Goal: Task Accomplishment & Management: Complete application form

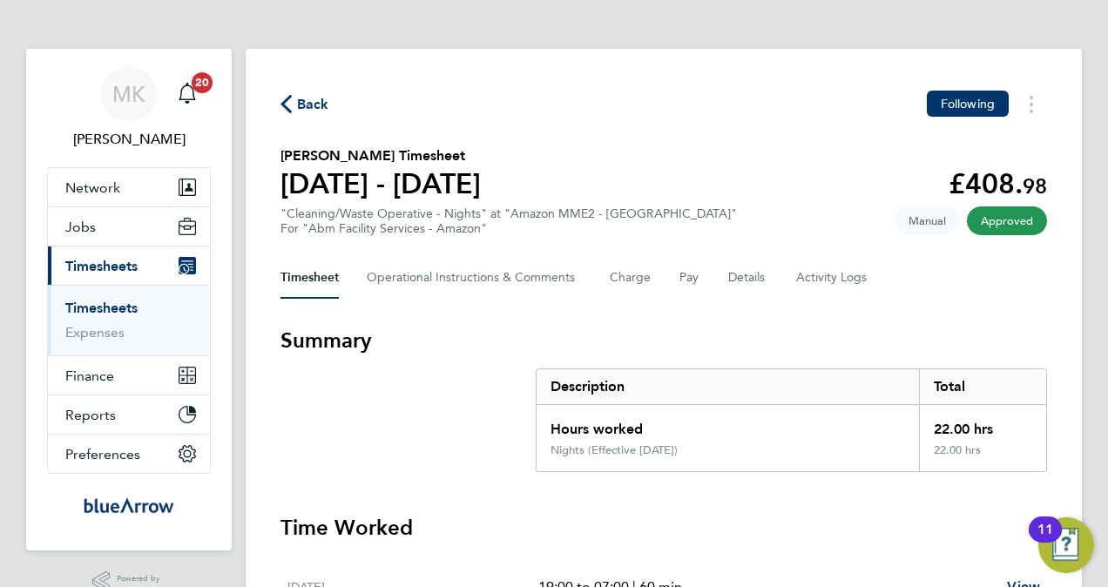
click at [116, 302] on link "Timesheets" at bounding box center [101, 308] width 72 height 17
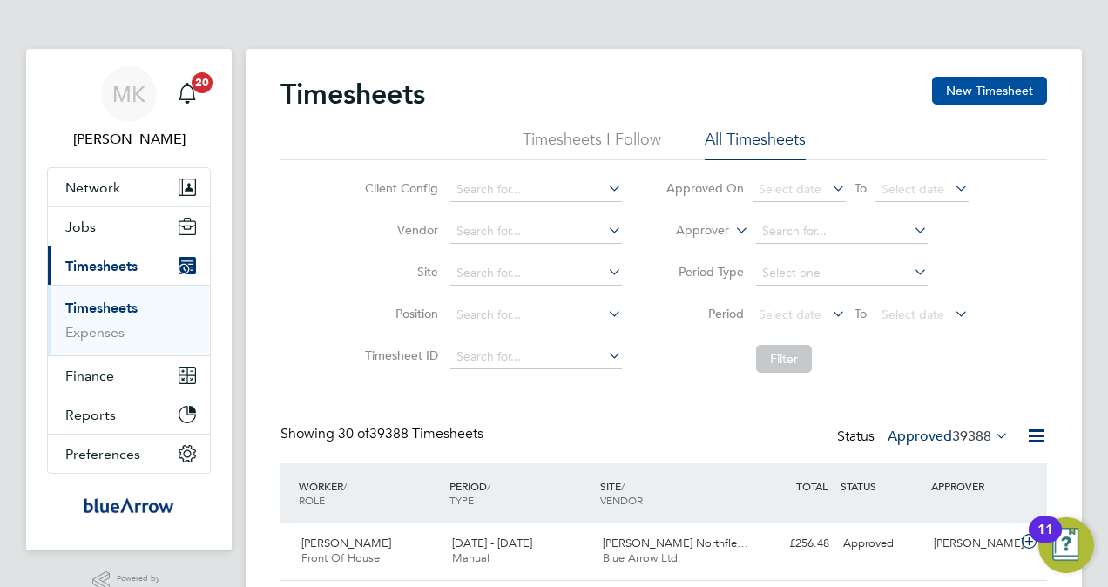
click at [957, 98] on button "New Timesheet" at bounding box center [989, 91] width 115 height 28
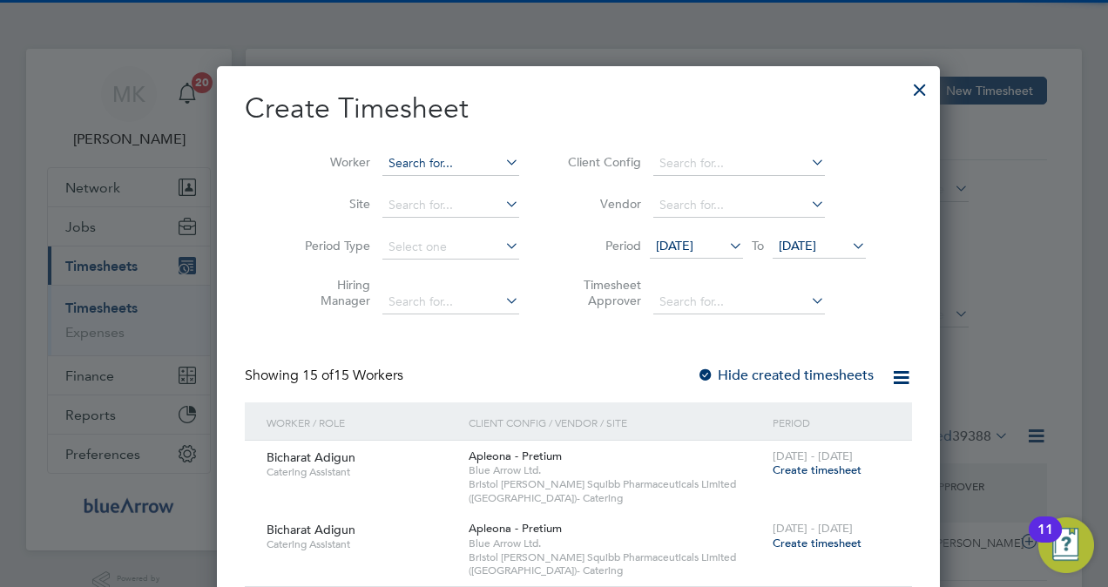
click at [382, 161] on input at bounding box center [450, 164] width 137 height 24
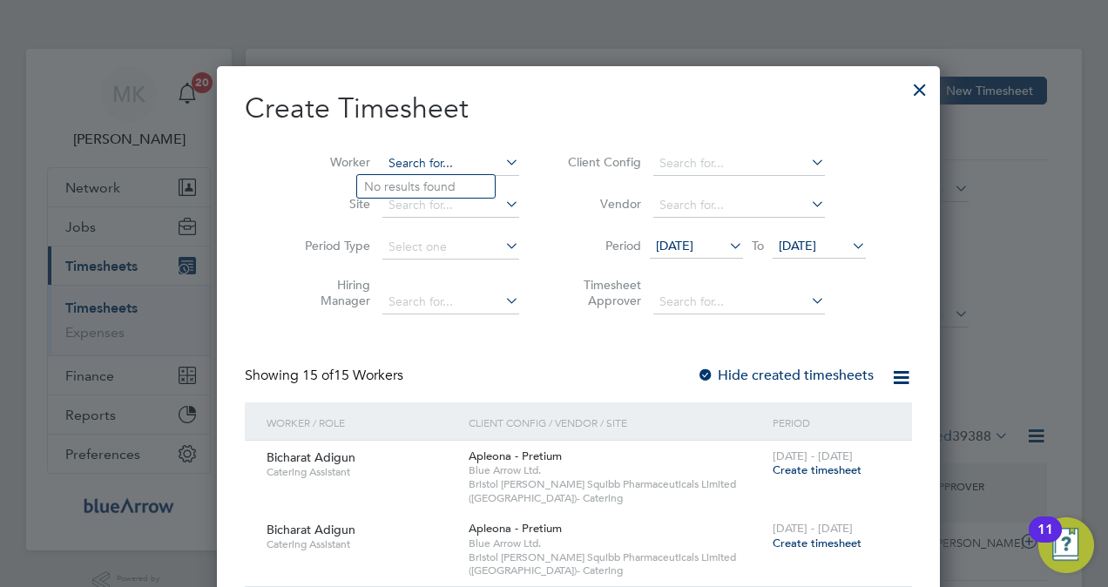
paste input "[PERSON_NAME]"
type input "[PERSON_NAME]"
click at [394, 180] on b "Olabode" at bounding box center [389, 186] width 51 height 15
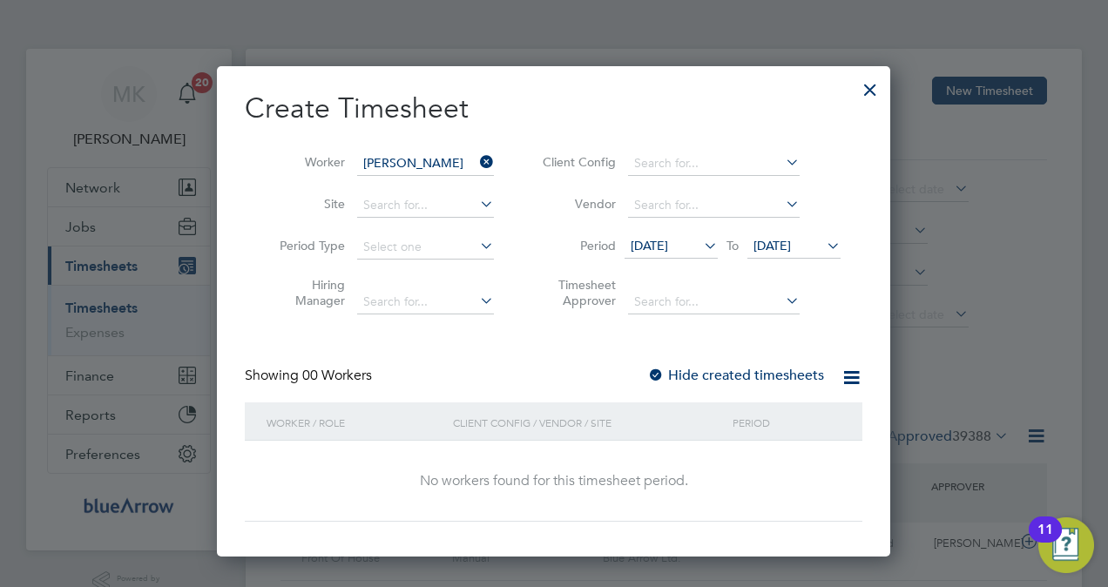
click at [723, 382] on label "Hide created timesheets" at bounding box center [735, 375] width 177 height 17
click at [722, 380] on label "Hide created timesheets" at bounding box center [735, 375] width 177 height 17
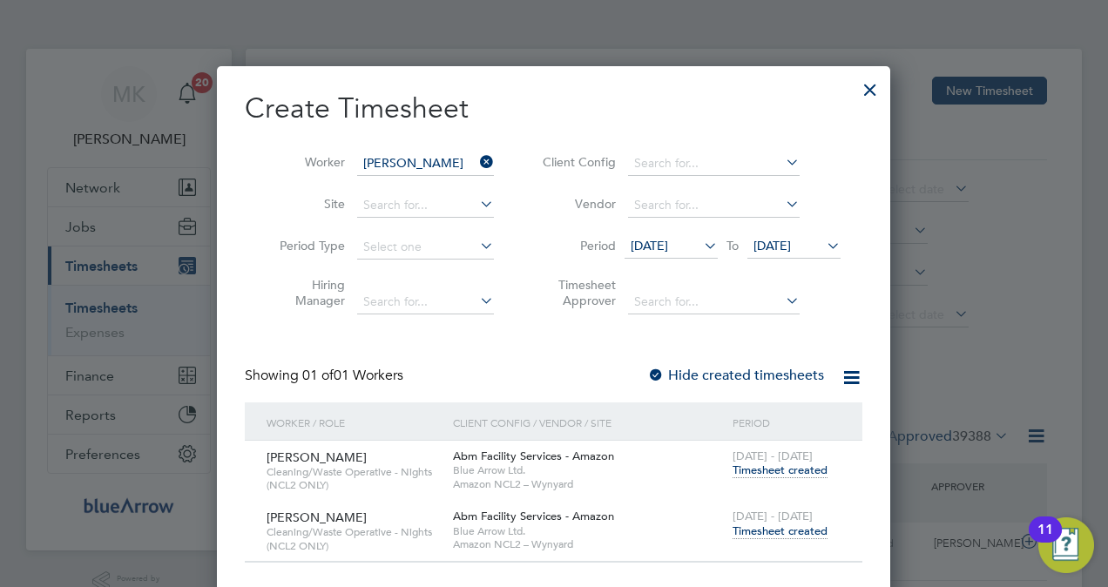
click at [765, 531] on span "Timesheet created" at bounding box center [779, 531] width 95 height 16
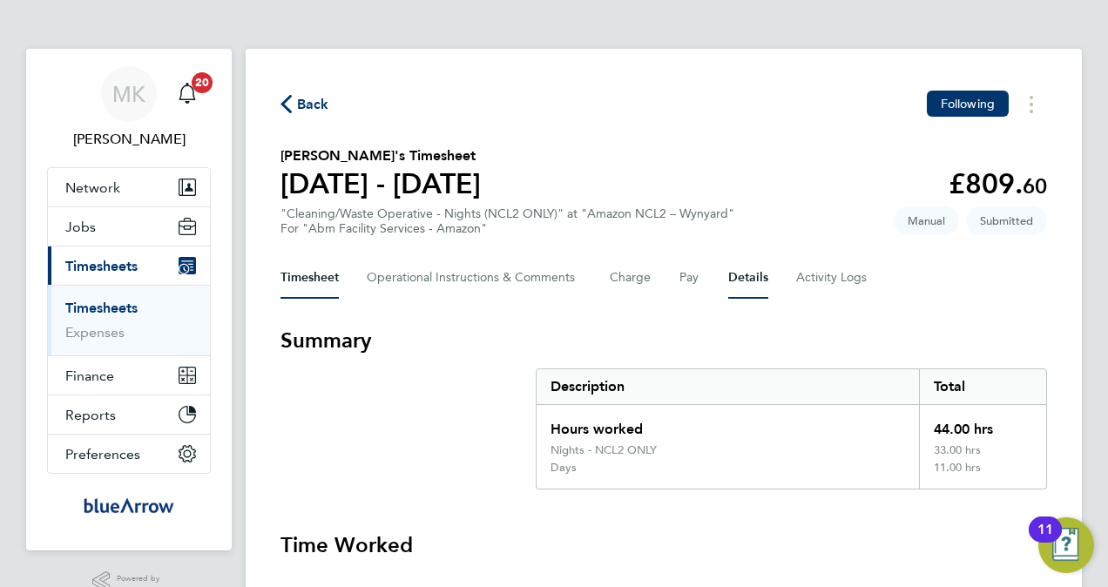
click at [737, 276] on button "Details" at bounding box center [748, 278] width 40 height 42
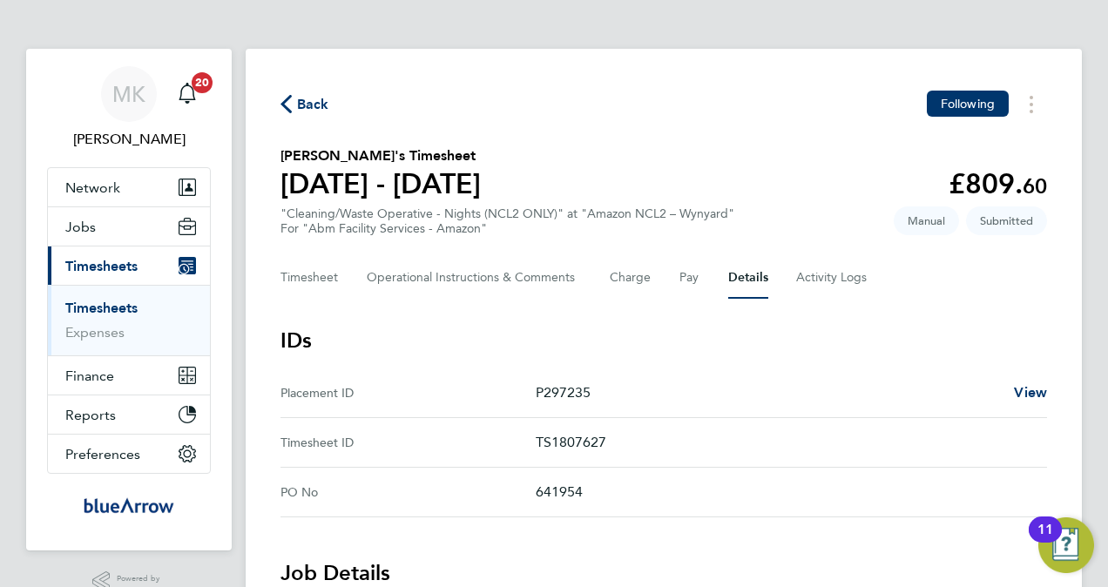
click at [315, 105] on span "Back" at bounding box center [313, 104] width 32 height 21
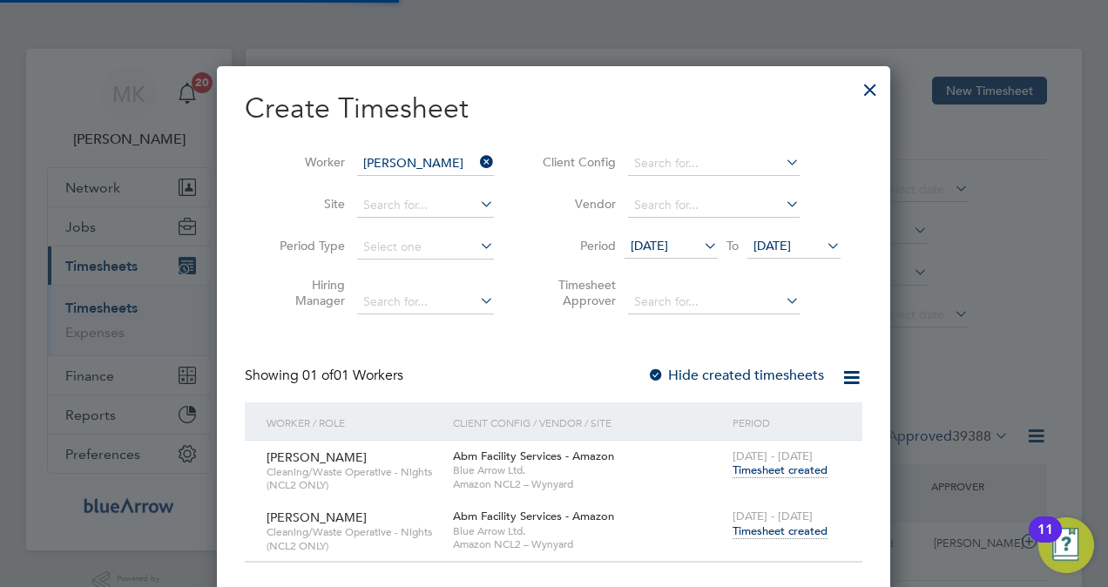
scroll to position [44, 151]
click at [876, 83] on div at bounding box center [869, 85] width 31 height 31
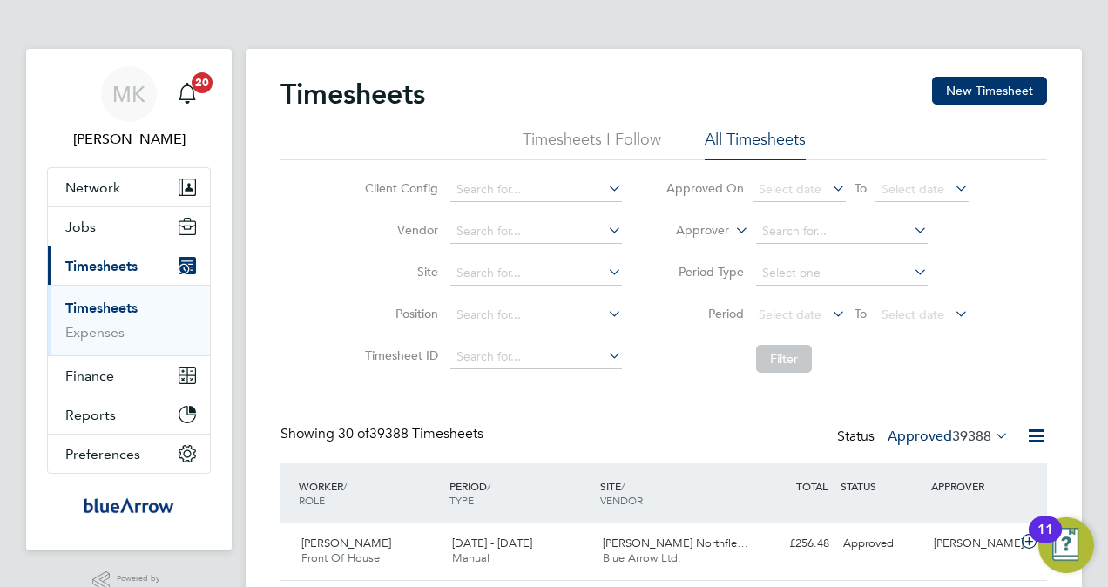
click at [610, 124] on div "Timesheets New Timesheet" at bounding box center [663, 103] width 766 height 52
click at [616, 134] on li "Timesheets I Follow" at bounding box center [592, 144] width 138 height 31
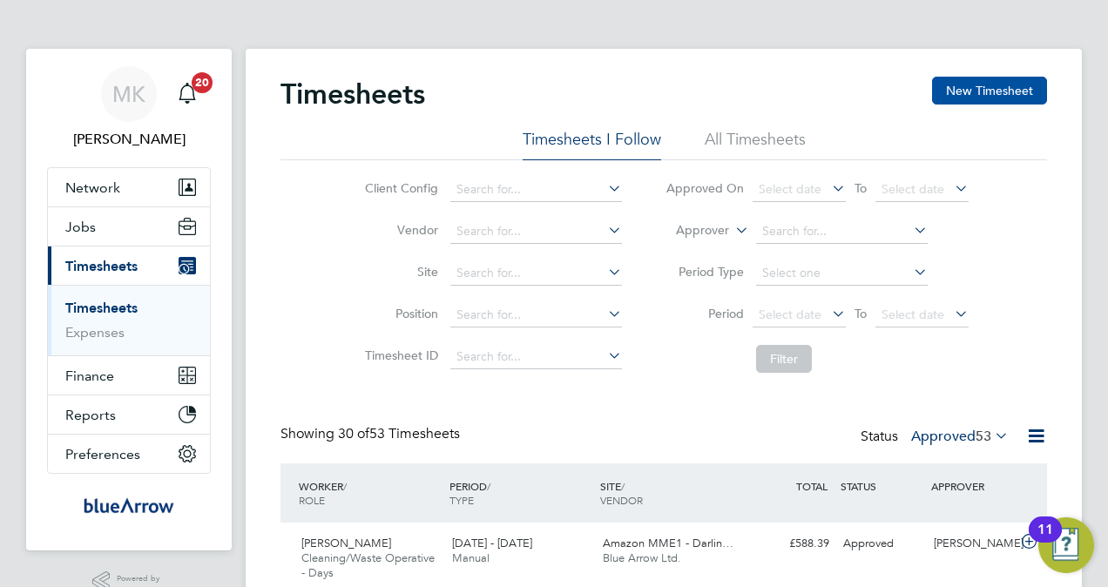
click at [995, 92] on button "New Timesheet" at bounding box center [989, 91] width 115 height 28
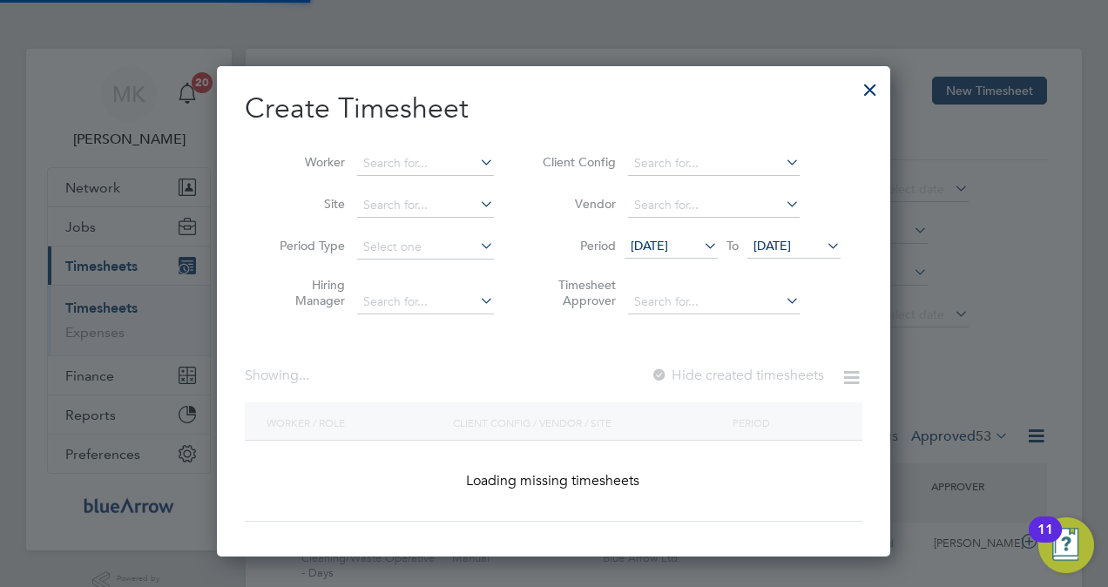
scroll to position [1635, 674]
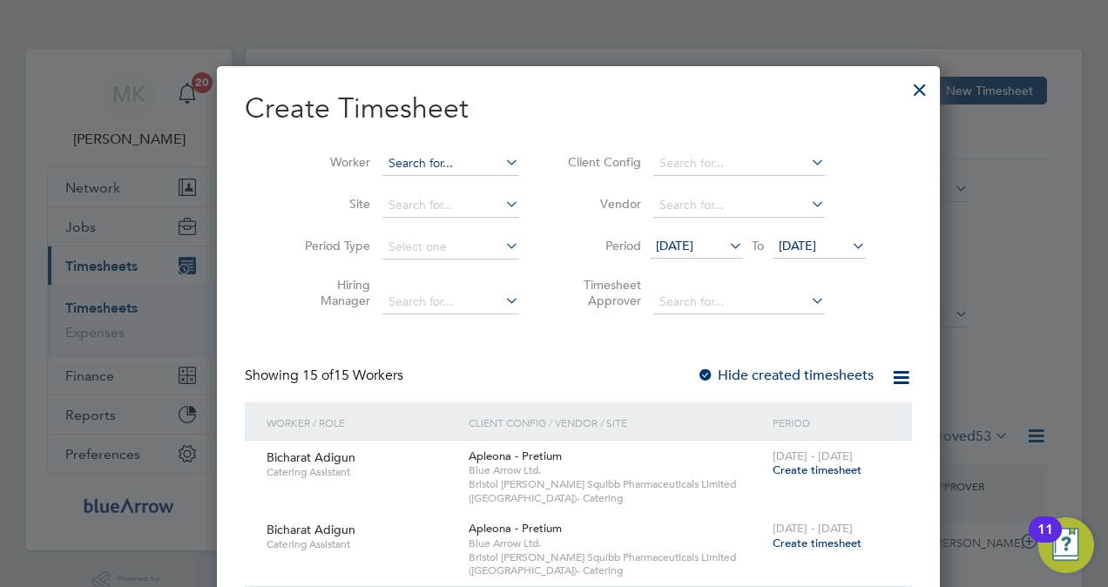
click at [413, 171] on input at bounding box center [450, 164] width 137 height 24
paste input "[PERSON_NAME]"
type input "[PERSON_NAME]"
click at [438, 192] on b "Ologunoyan" at bounding box center [454, 186] width 71 height 15
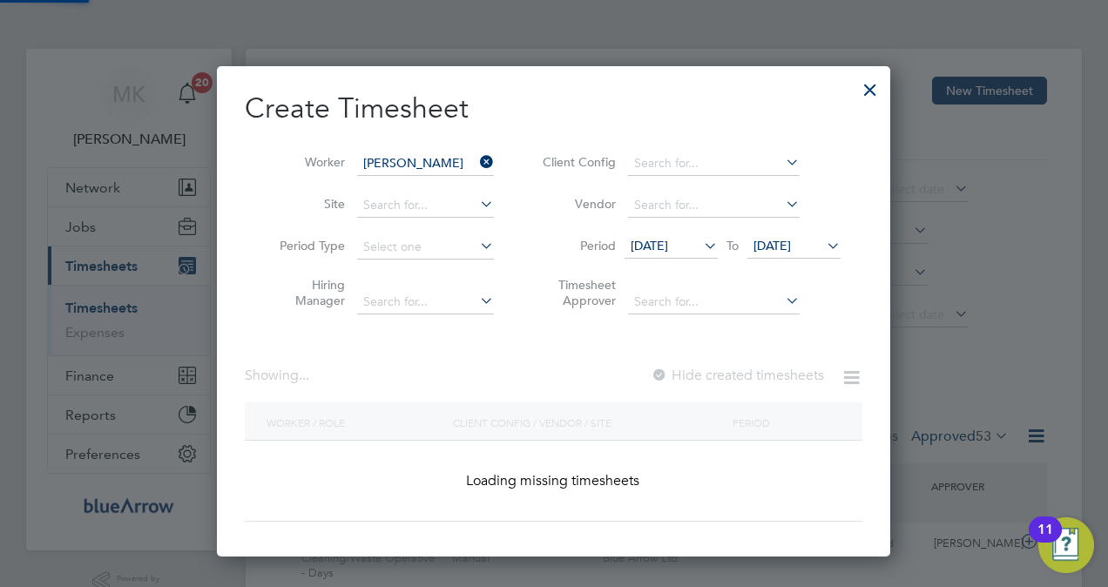
scroll to position [490, 674]
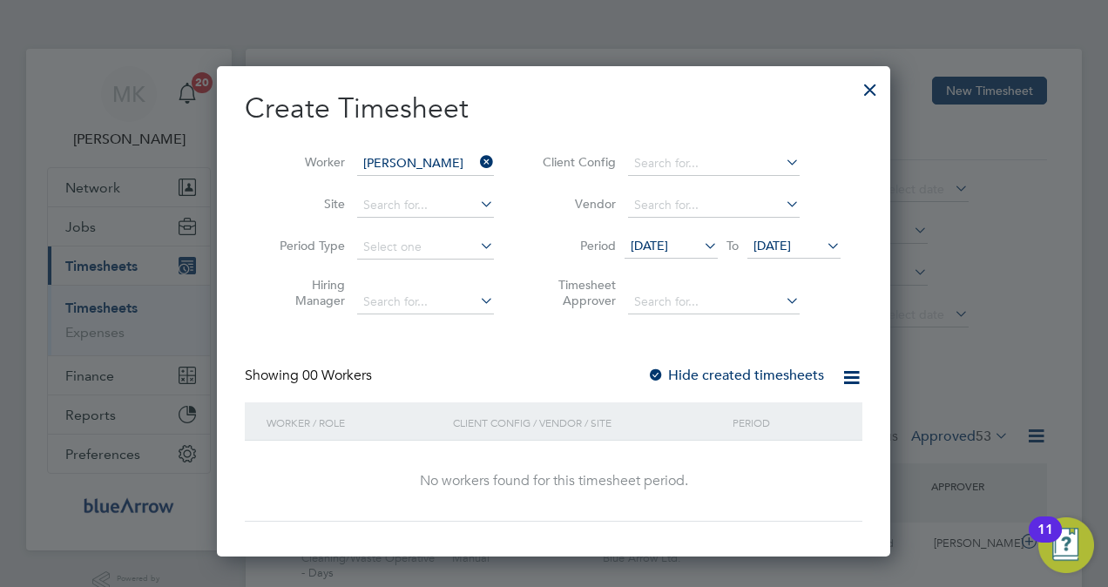
click at [664, 373] on div at bounding box center [655, 375] width 17 height 17
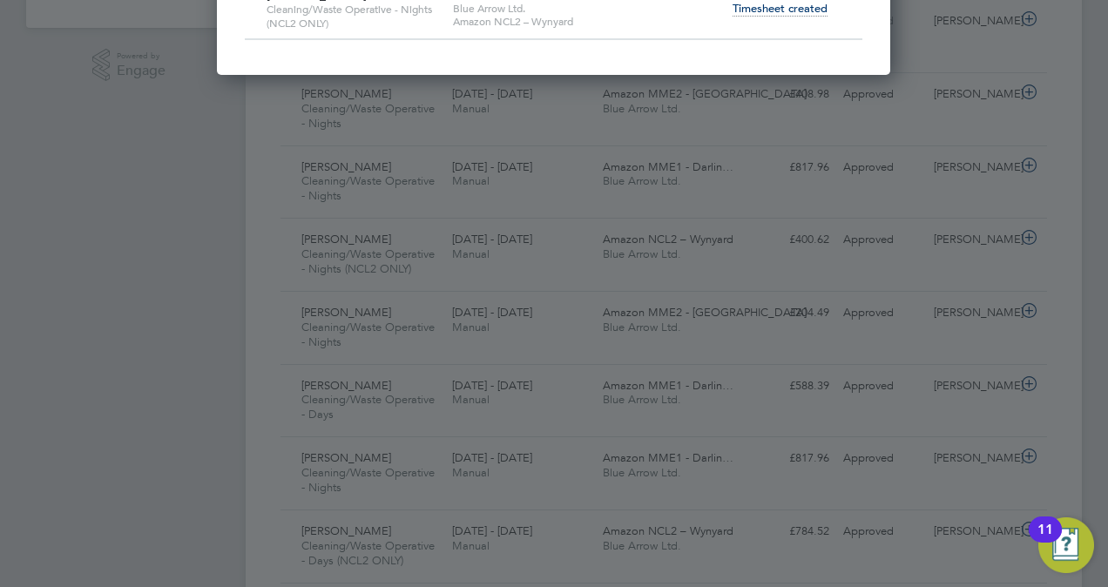
scroll to position [87, 0]
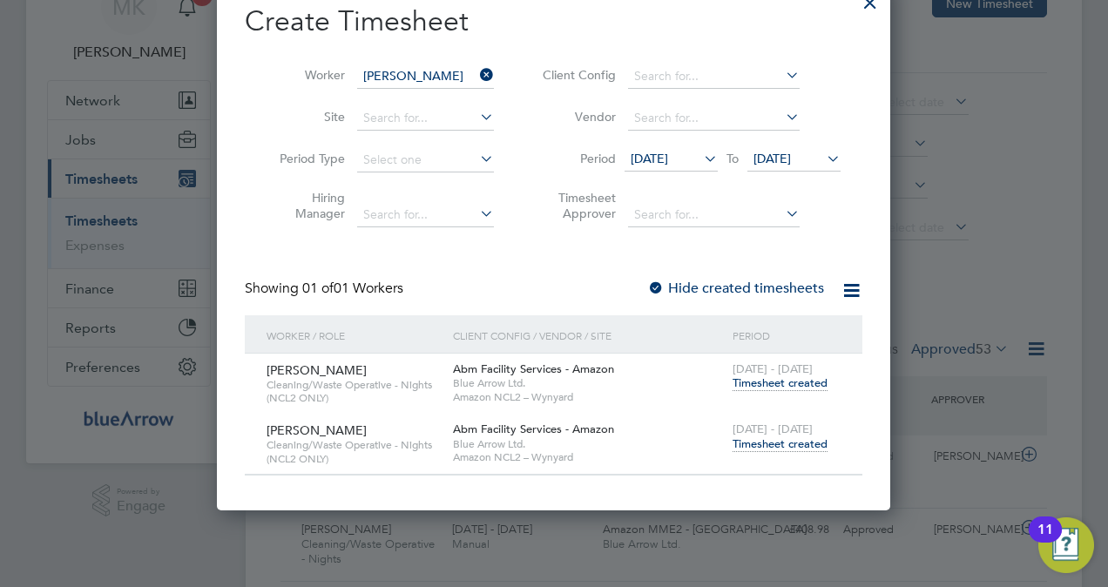
click at [783, 442] on span "Timesheet created" at bounding box center [779, 444] width 95 height 16
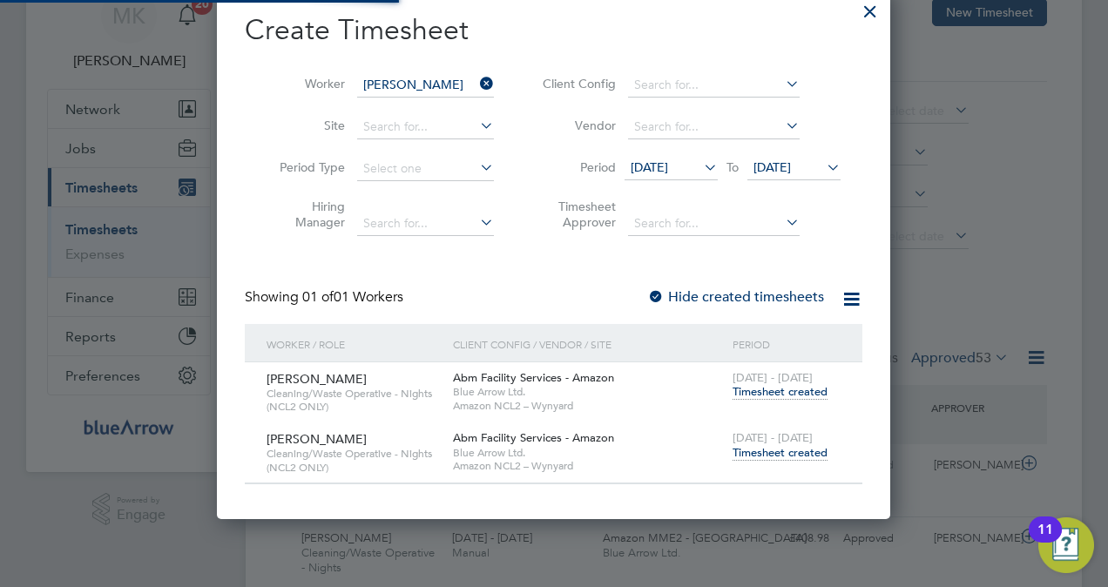
scroll to position [9, 9]
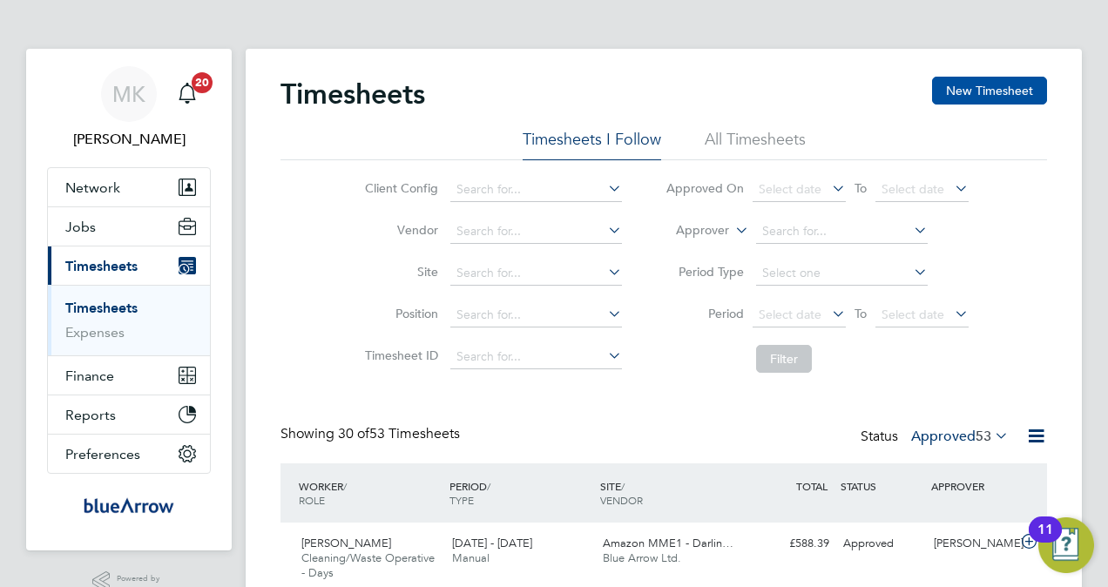
click at [1003, 80] on button "New Timesheet" at bounding box center [989, 91] width 115 height 28
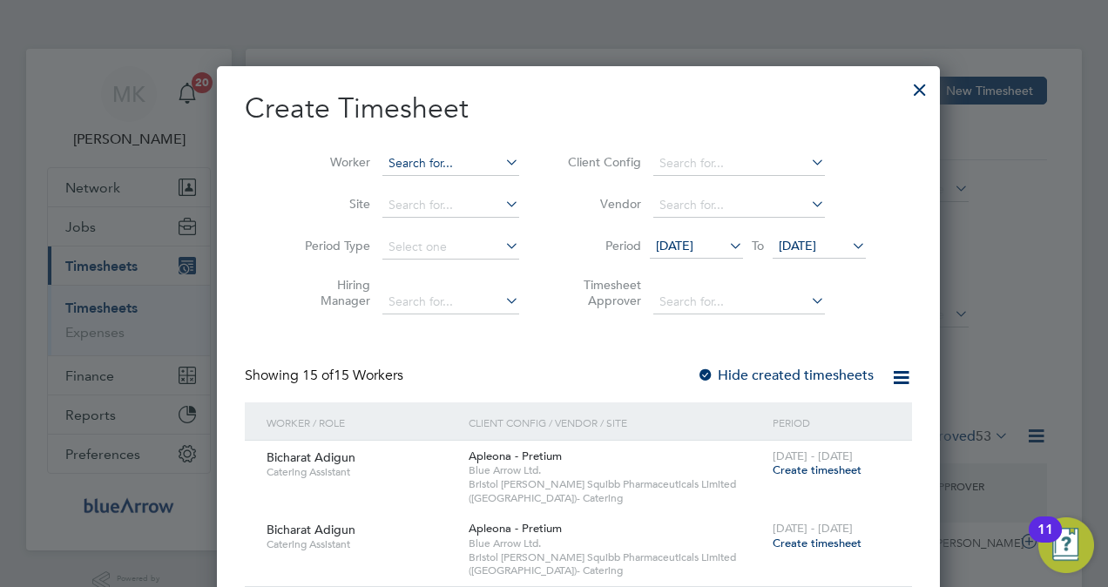
click at [409, 168] on input at bounding box center [450, 164] width 137 height 24
paste input "[PERSON_NAME]"
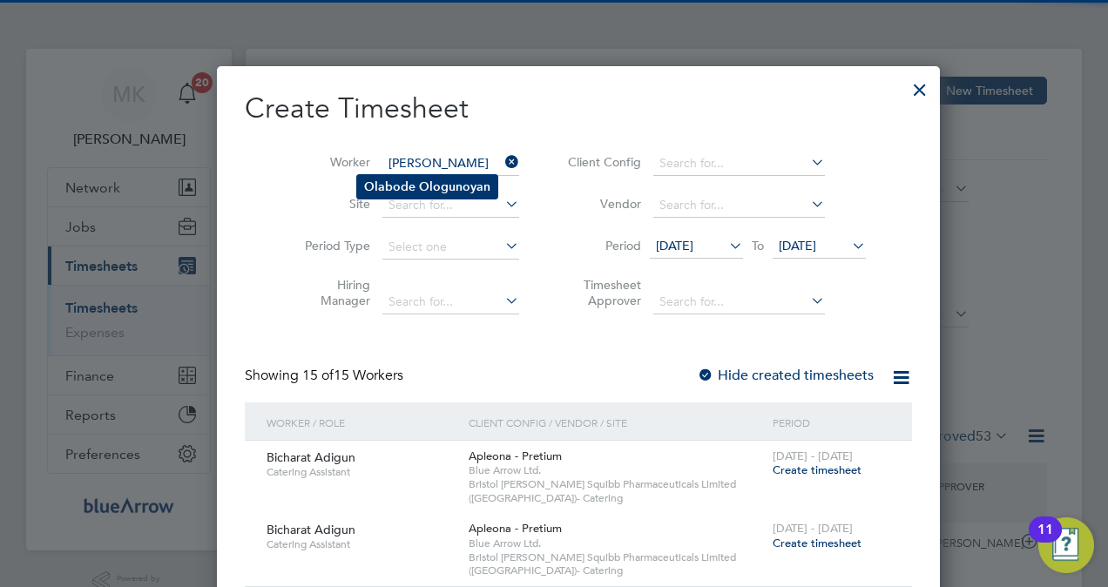
type input "[PERSON_NAME]"
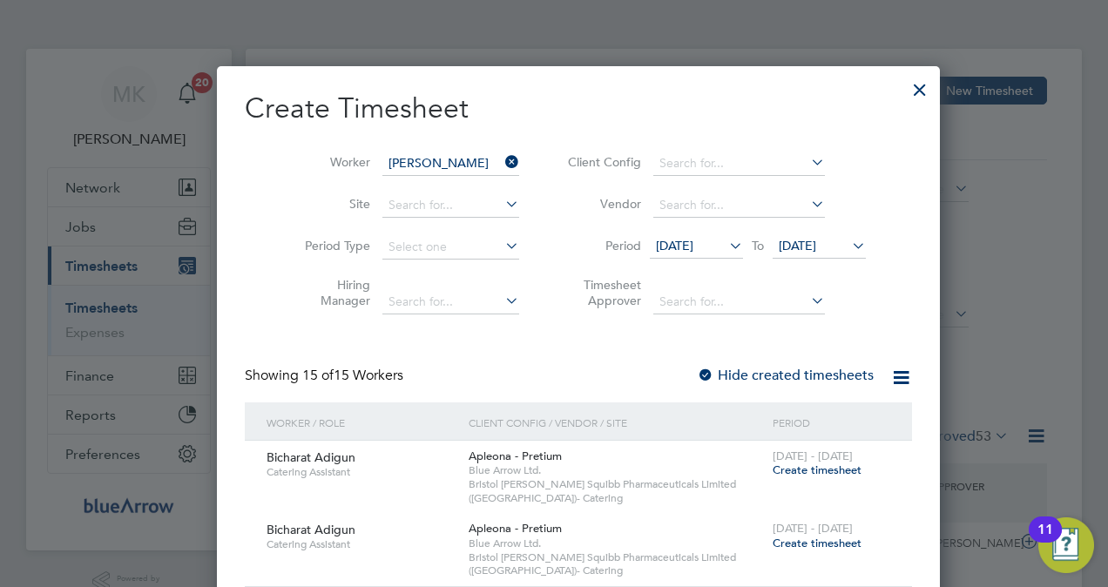
click at [427, 192] on b "Ologunoyan" at bounding box center [454, 186] width 71 height 15
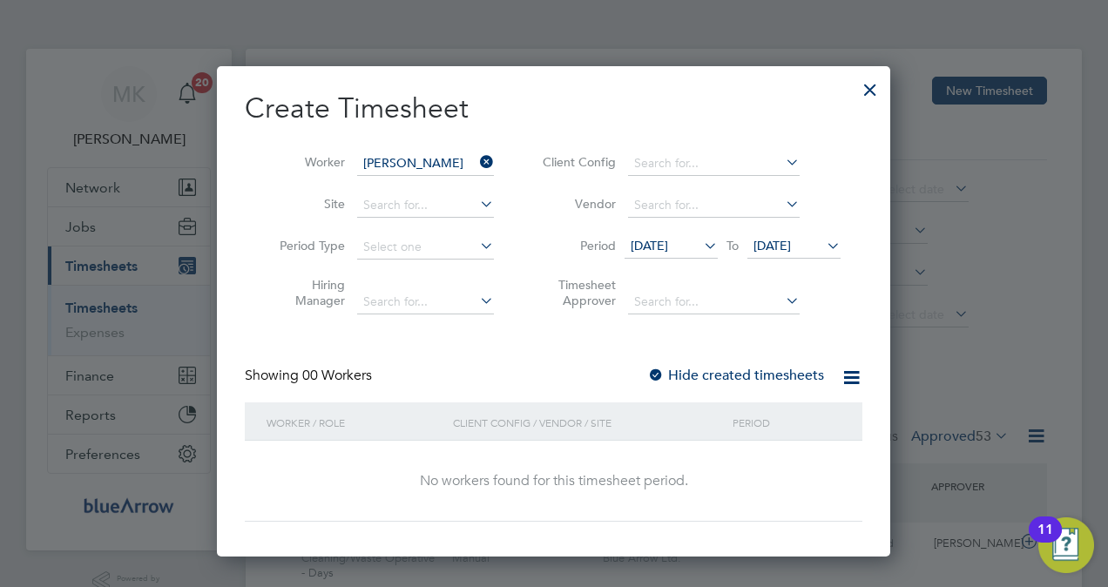
click at [789, 383] on div "Hide created timesheets" at bounding box center [737, 376] width 180 height 18
click at [784, 374] on label "Hide created timesheets" at bounding box center [735, 375] width 177 height 17
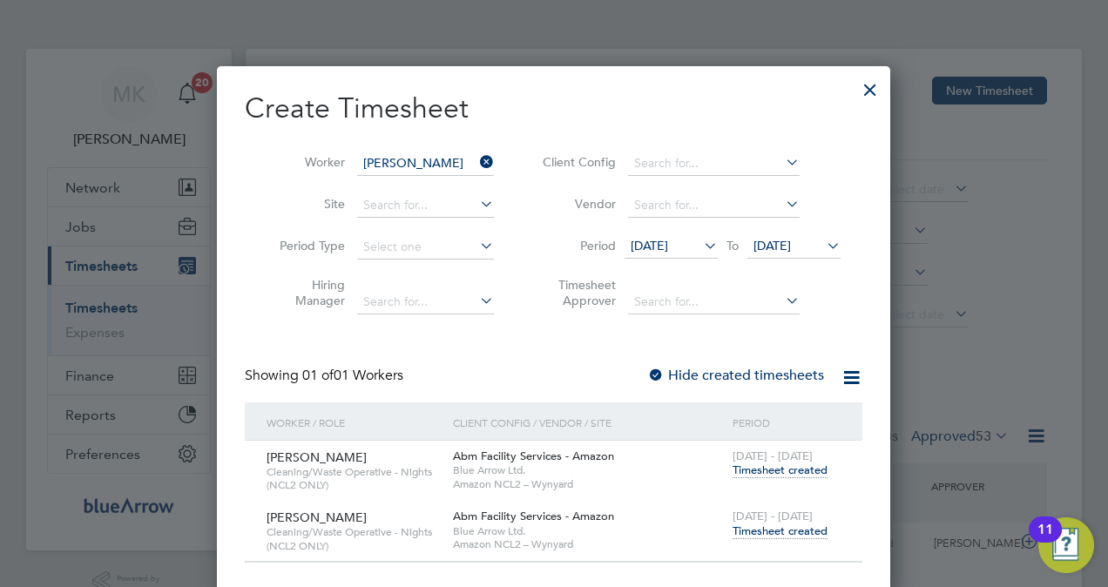
click at [791, 527] on span "Timesheet created" at bounding box center [779, 531] width 95 height 16
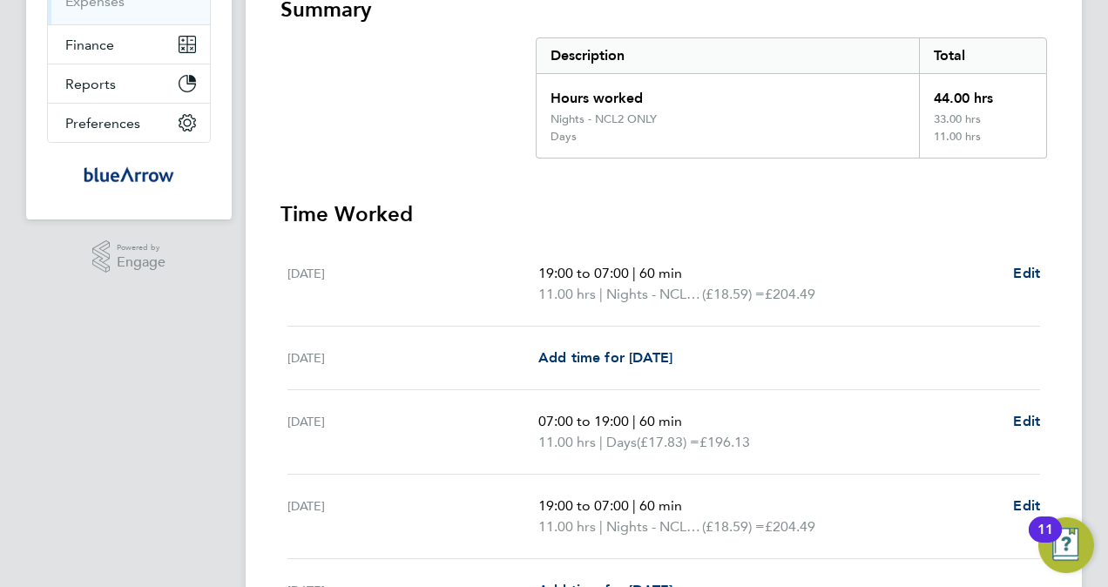
scroll to position [229, 0]
